Goal: Register for event/course

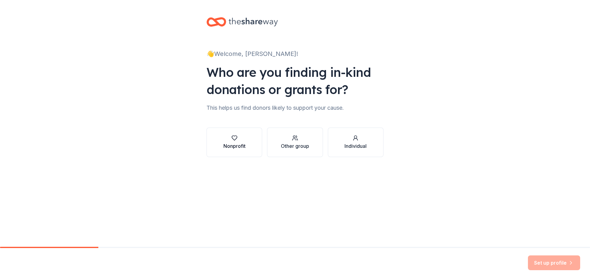
click at [240, 151] on button "Nonprofit" at bounding box center [234, 142] width 56 height 29
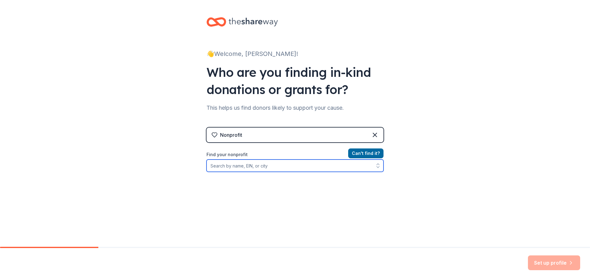
click at [234, 166] on input "Find your nonprofit" at bounding box center [294, 165] width 177 height 12
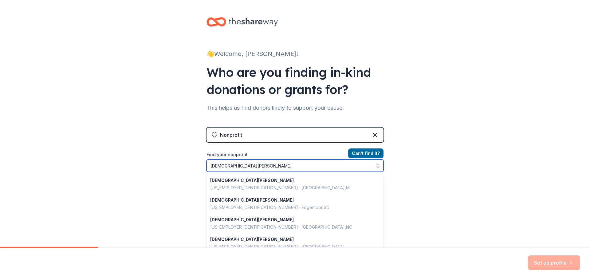
scroll to position [434, 0]
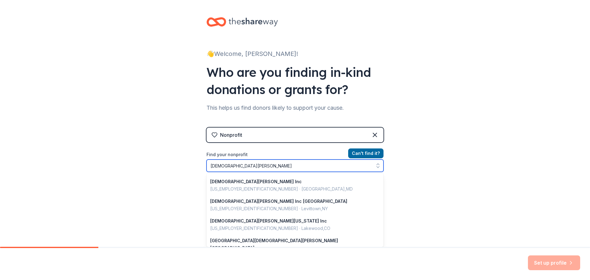
click at [231, 166] on input "[DEMOGRAPHIC_DATA][PERSON_NAME]" at bounding box center [294, 165] width 177 height 12
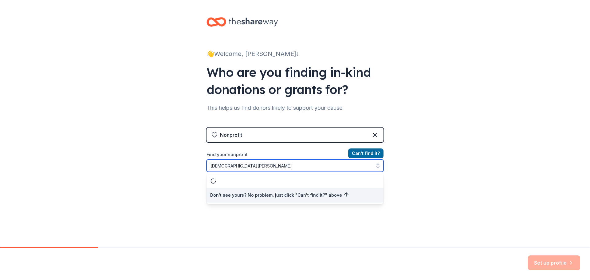
scroll to position [0, 0]
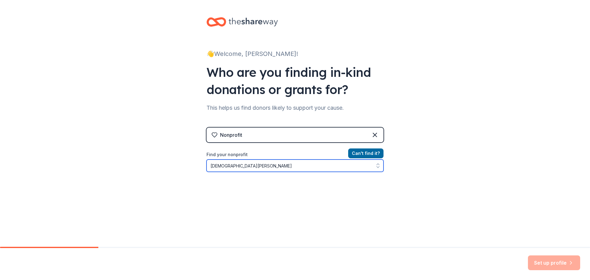
type input "[DEMOGRAPHIC_DATA][PERSON_NAME]"
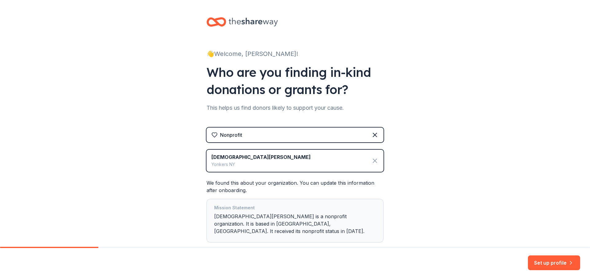
click at [371, 161] on icon at bounding box center [374, 160] width 7 height 7
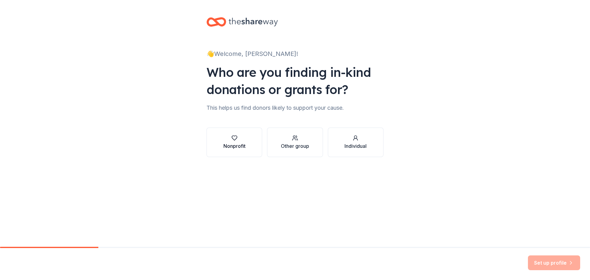
click at [241, 144] on div "Nonprofit" at bounding box center [234, 145] width 22 height 7
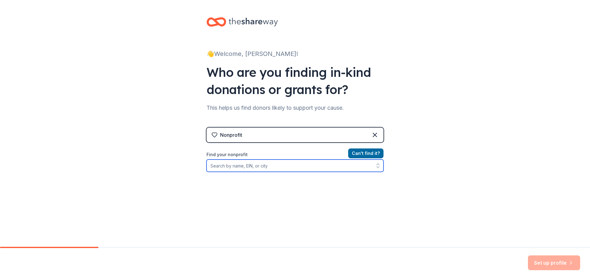
click at [230, 163] on input "Find your nonprofit" at bounding box center [294, 165] width 177 height 12
click at [239, 167] on input "[DEMOGRAPHIC_DATA][PERSON_NAME]" at bounding box center [294, 165] width 177 height 12
drag, startPoint x: 246, startPoint y: 167, endPoint x: 234, endPoint y: 167, distance: 12.9
click at [234, 167] on input "[DEMOGRAPHIC_DATA][PERSON_NAME]" at bounding box center [294, 165] width 177 height 12
click at [214, 164] on input "[DEMOGRAPHIC_DATA][PERSON_NAME]" at bounding box center [294, 165] width 177 height 12
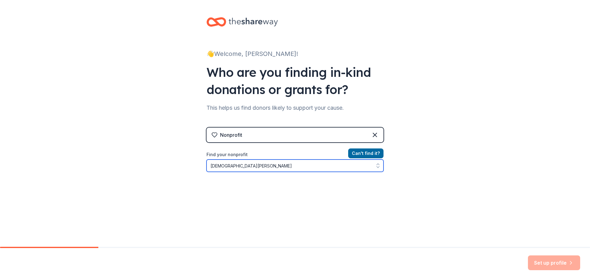
click at [248, 165] on input "[DEMOGRAPHIC_DATA][PERSON_NAME]" at bounding box center [294, 165] width 177 height 12
type input "[DEMOGRAPHIC_DATA][PERSON_NAME]"
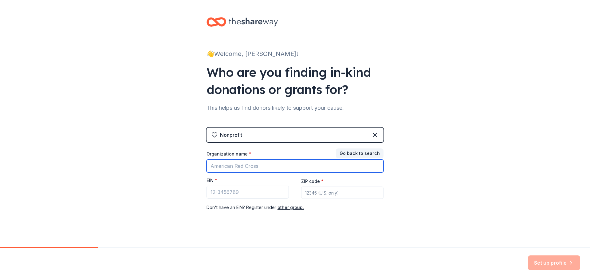
click at [222, 165] on input "Organization name *" at bounding box center [294, 165] width 177 height 13
paste input "[DEMOGRAPHIC_DATA][PERSON_NAME] (STOC)"
type input "[DEMOGRAPHIC_DATA][PERSON_NAME] (STOC)"
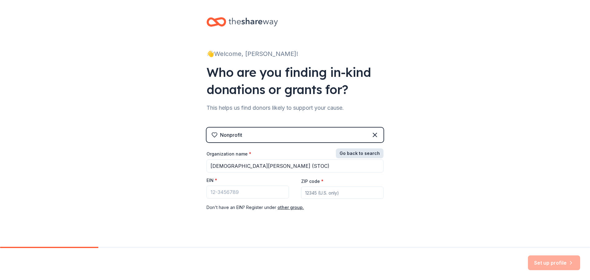
click at [346, 153] on button "Go back to search" at bounding box center [360, 153] width 48 height 10
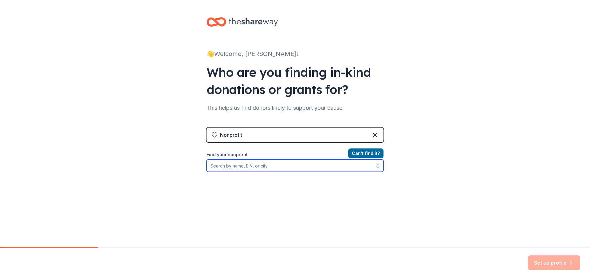
paste input "[DEMOGRAPHIC_DATA][PERSON_NAME] (STOC)"
click at [255, 167] on input "[DEMOGRAPHIC_DATA][PERSON_NAME]" at bounding box center [294, 165] width 177 height 12
type input "[DEMOGRAPHIC_DATA][PERSON_NAME]"
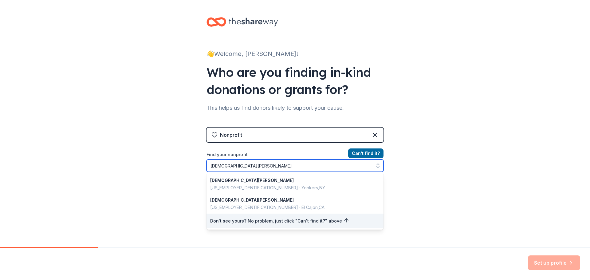
click at [292, 165] on input "[DEMOGRAPHIC_DATA][PERSON_NAME]" at bounding box center [294, 165] width 177 height 12
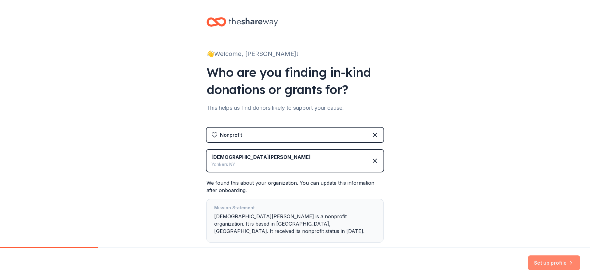
click at [544, 267] on button "Set up profile" at bounding box center [554, 262] width 52 height 15
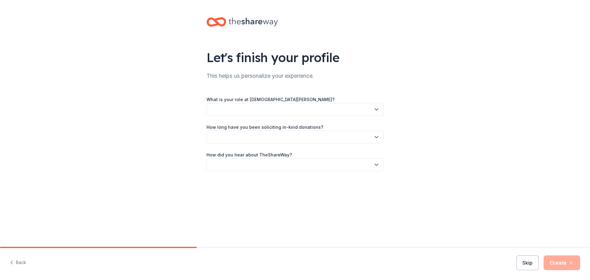
click at [236, 107] on button "button" at bounding box center [294, 109] width 177 height 13
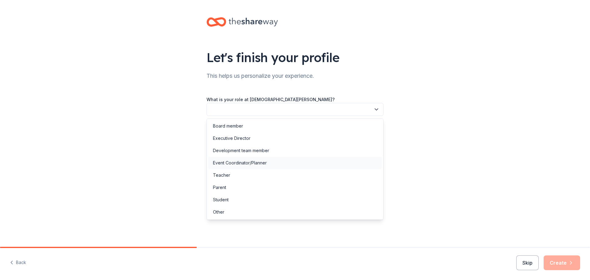
click at [233, 162] on div "Event Coordinator/Planner" at bounding box center [240, 162] width 54 height 7
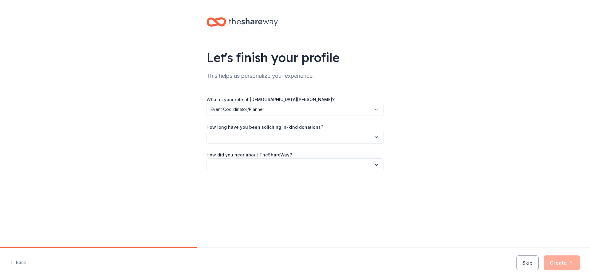
click at [226, 137] on button "button" at bounding box center [294, 137] width 177 height 13
click at [228, 189] on div "More than 5 years" at bounding box center [231, 190] width 37 height 7
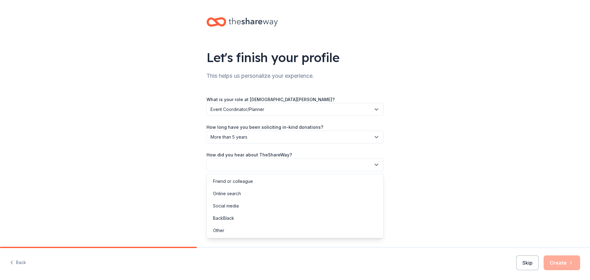
click at [224, 163] on button "button" at bounding box center [294, 164] width 177 height 13
click at [229, 192] on div "Online search" at bounding box center [227, 193] width 28 height 7
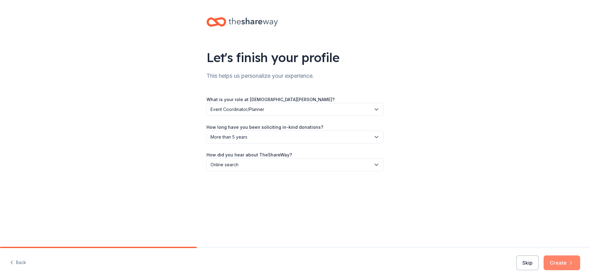
click at [559, 259] on button "Create" at bounding box center [562, 262] width 37 height 15
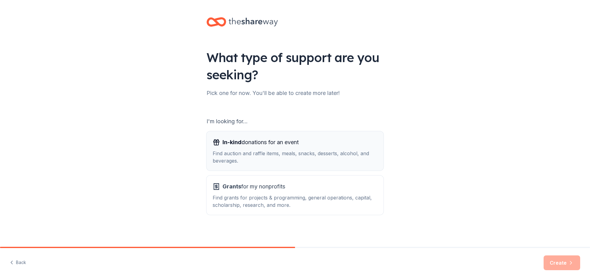
click at [281, 152] on div "Find auction and raffle items, meals, snacks, desserts, alcohol, and beverages." at bounding box center [295, 157] width 165 height 15
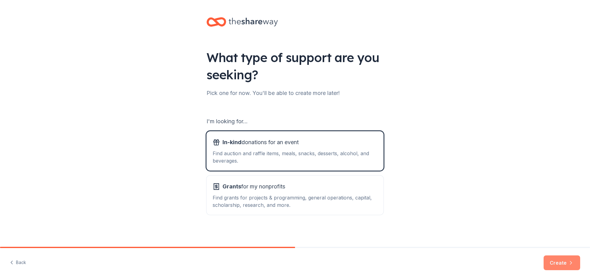
click at [560, 267] on button "Create" at bounding box center [562, 262] width 37 height 15
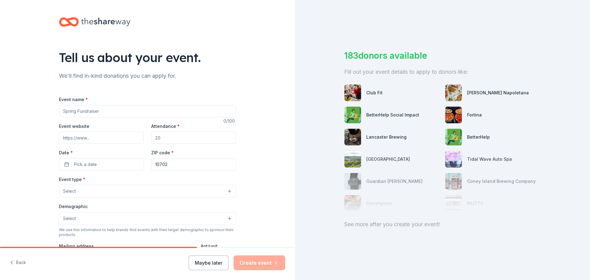
click at [85, 111] on input "Event name *" at bounding box center [147, 111] width 177 height 12
click at [106, 111] on input "Event name *" at bounding box center [147, 111] width 177 height 12
paste input "Fall Festival of [DEMOGRAPHIC_DATA][PERSON_NAME]"
type input "Fall Festival of [DEMOGRAPHIC_DATA][PERSON_NAME]"
drag, startPoint x: 162, startPoint y: 139, endPoint x: 147, endPoint y: 139, distance: 15.1
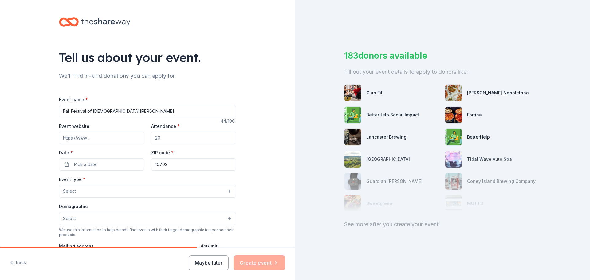
click at [147, 139] on div "Event website Attendance * Date * Pick a date ZIP code * 10702" at bounding box center [147, 146] width 177 height 48
type input "125"
click at [111, 163] on button "Pick a date" at bounding box center [101, 164] width 85 height 12
click at [132, 181] on button "Go to next month" at bounding box center [132, 180] width 9 height 9
click at [132, 244] on button "25" at bounding box center [132, 244] width 11 height 11
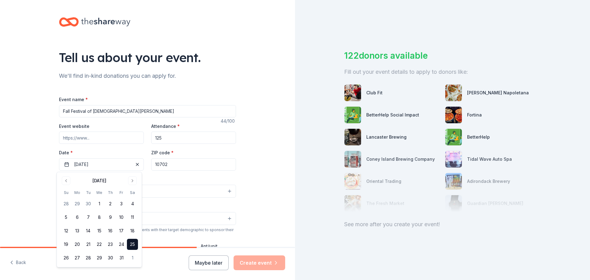
click at [132, 242] on button "25" at bounding box center [132, 244] width 11 height 11
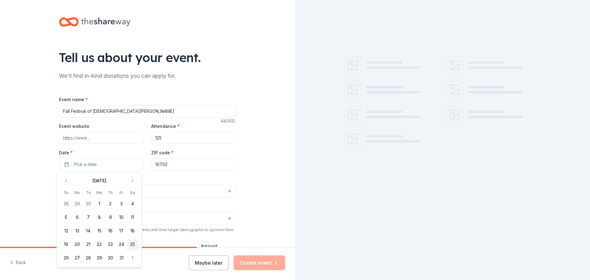
click at [132, 242] on button "25" at bounding box center [132, 244] width 11 height 11
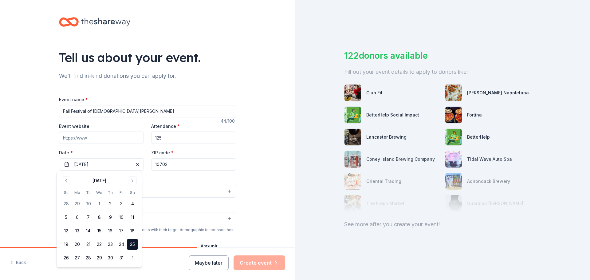
click at [249, 172] on div "Tell us about your event. We'll find in-kind donations you can apply for. Event…" at bounding box center [147, 204] width 295 height 409
click at [163, 194] on button "Select" at bounding box center [147, 191] width 177 height 13
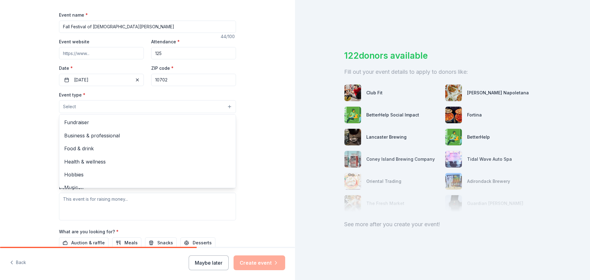
scroll to position [102, 0]
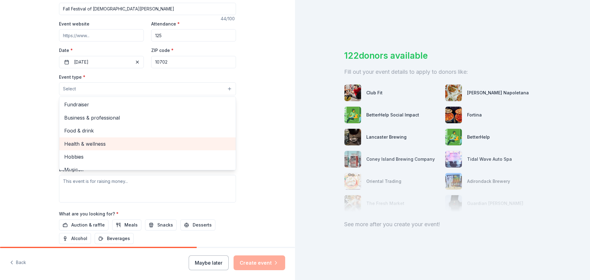
click at [84, 146] on span "Health & wellness" at bounding box center [147, 144] width 167 height 8
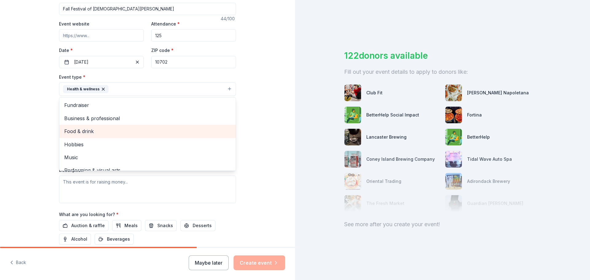
click at [74, 131] on span "Food & drink" at bounding box center [147, 131] width 167 height 8
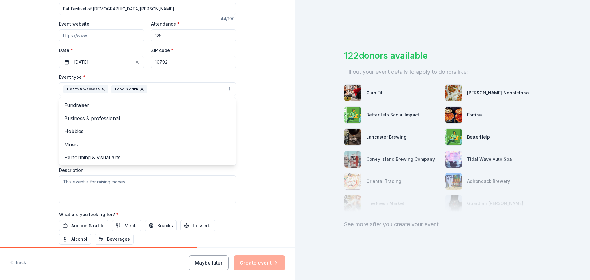
click at [42, 120] on div "Tell us about your event. We'll find in-kind donations you can apply for. Event…" at bounding box center [147, 103] width 295 height 410
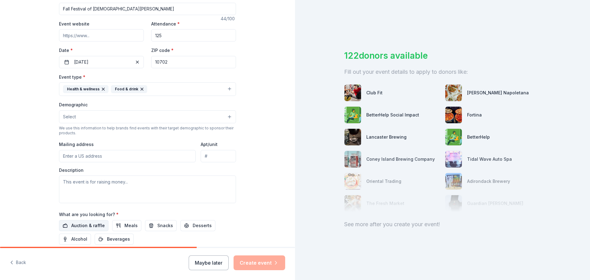
click at [89, 227] on span "Auction & raffle" at bounding box center [87, 225] width 33 height 7
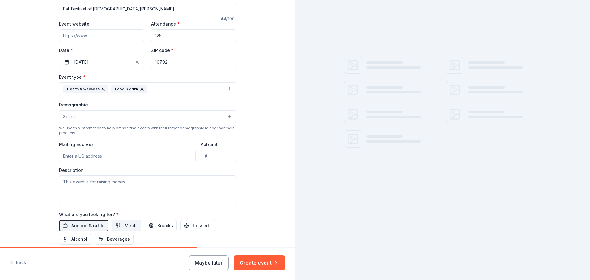
click at [124, 227] on span "Meals" at bounding box center [130, 225] width 13 height 7
click at [157, 226] on span "Snacks" at bounding box center [165, 225] width 16 height 7
click at [185, 226] on button "Desserts" at bounding box center [197, 225] width 35 height 11
click at [117, 241] on span "Beverages" at bounding box center [118, 238] width 23 height 7
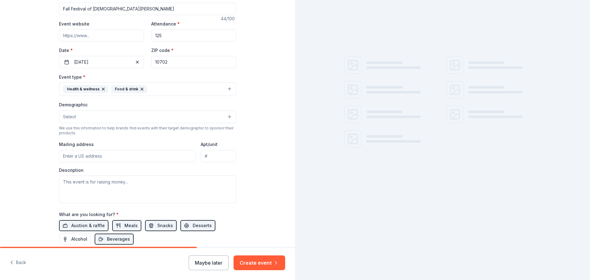
click at [80, 157] on input "Mailing address" at bounding box center [127, 156] width 137 height 12
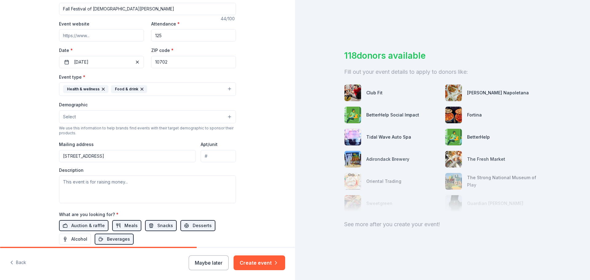
click at [23, 172] on div "Tell us about your event. We'll find in-kind donations you can apply for. Event…" at bounding box center [147, 103] width 295 height 410
click at [113, 155] on input "[STREET_ADDRESS]" at bounding box center [127, 156] width 137 height 12
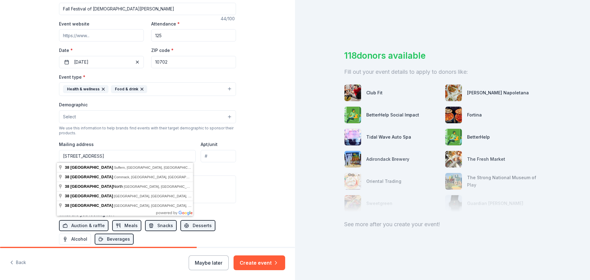
type input "[STREET_ADDRESS]"
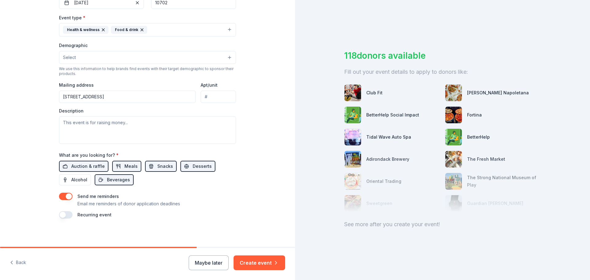
scroll to position [163, 0]
click at [260, 261] on button "Create event" at bounding box center [260, 262] width 52 height 15
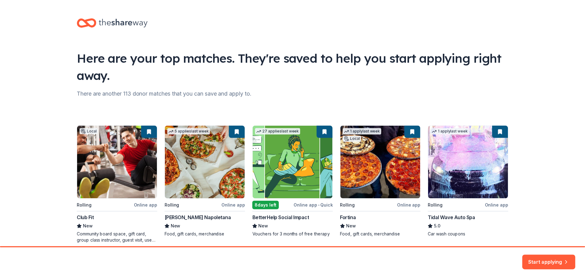
scroll to position [26, 0]
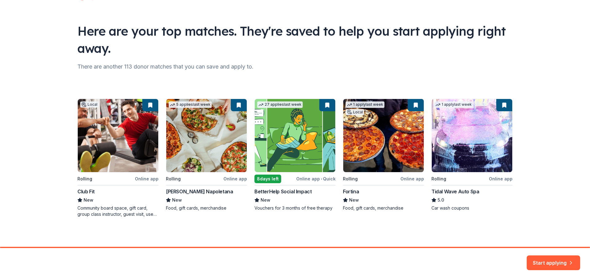
click at [184, 127] on div "Local Rolling Online app Club Fit New Community board space, gift card, group c…" at bounding box center [294, 158] width 435 height 119
click at [180, 191] on div "Local Rolling Online app Club Fit New Community board space, gift card, group c…" at bounding box center [294, 158] width 435 height 119
click at [543, 259] on button "Start applying" at bounding box center [553, 259] width 53 height 15
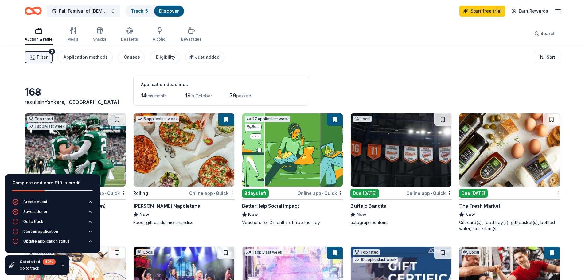
click at [277, 84] on div "Application deadlines" at bounding box center [221, 84] width 160 height 7
click at [480, 12] on link "Start free trial" at bounding box center [483, 11] width 46 height 11
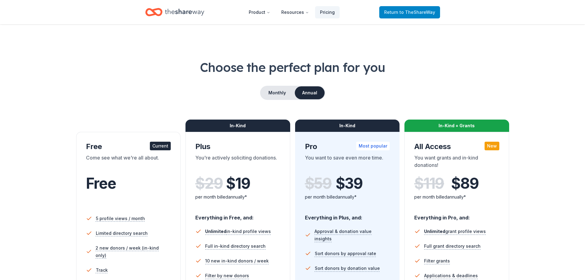
click at [412, 15] on span "Return to TheShareWay" at bounding box center [409, 12] width 51 height 7
